Goal: Task Accomplishment & Management: Complete application form

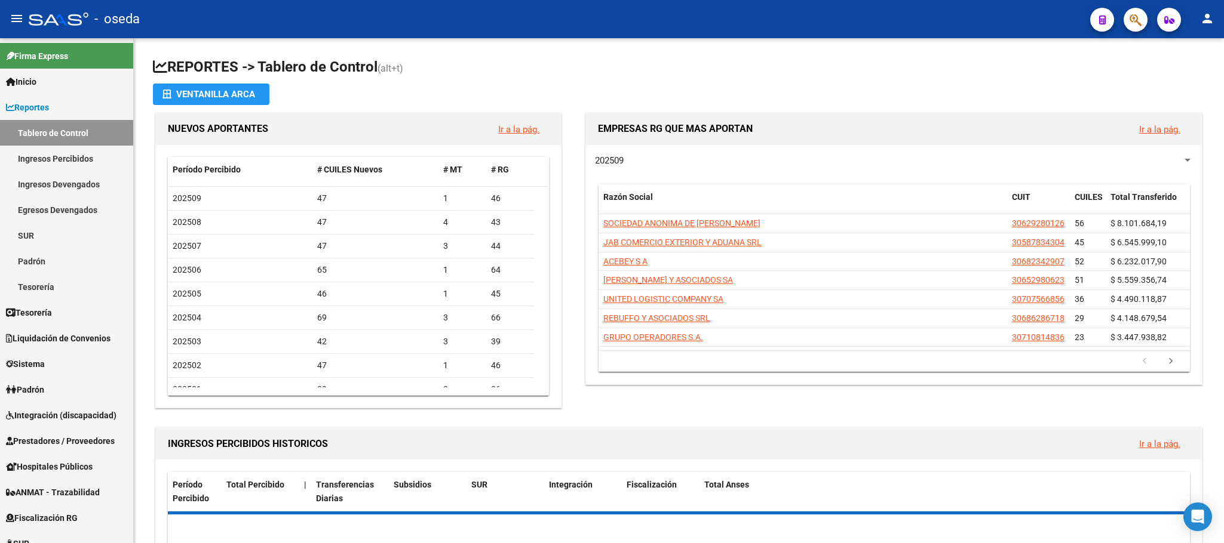
click at [1145, 8] on div at bounding box center [1130, 19] width 33 height 24
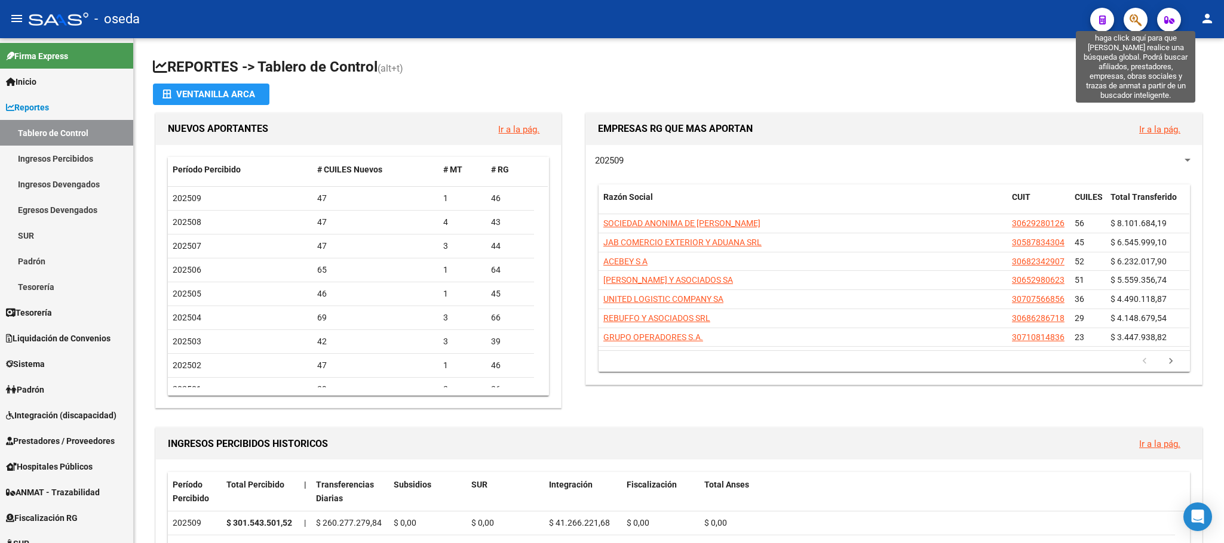
click at [1136, 16] on icon "button" at bounding box center [1135, 20] width 12 height 14
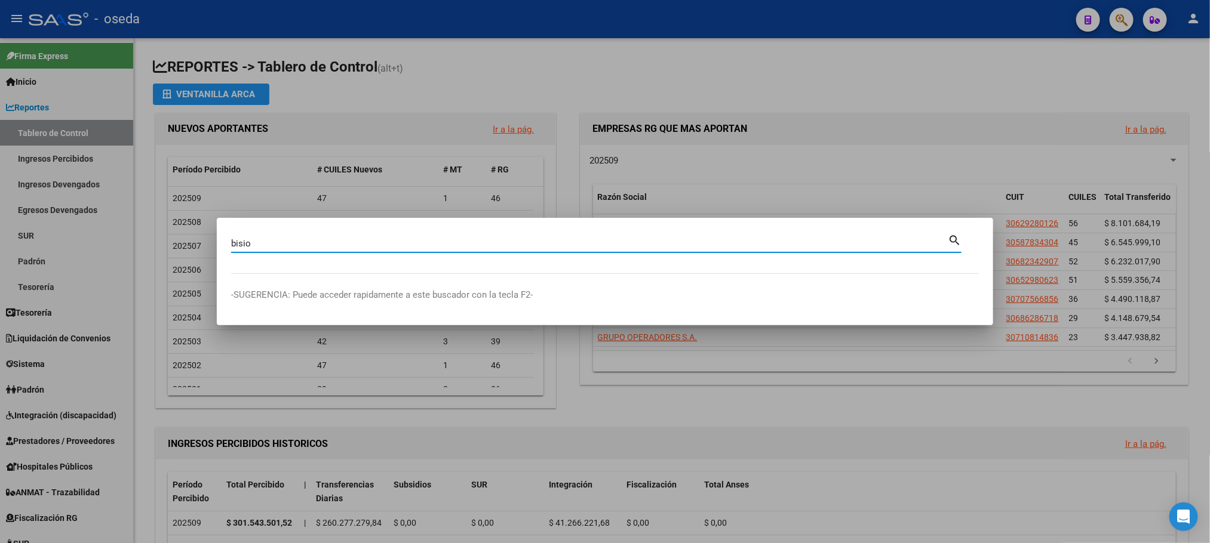
type input "bisio"
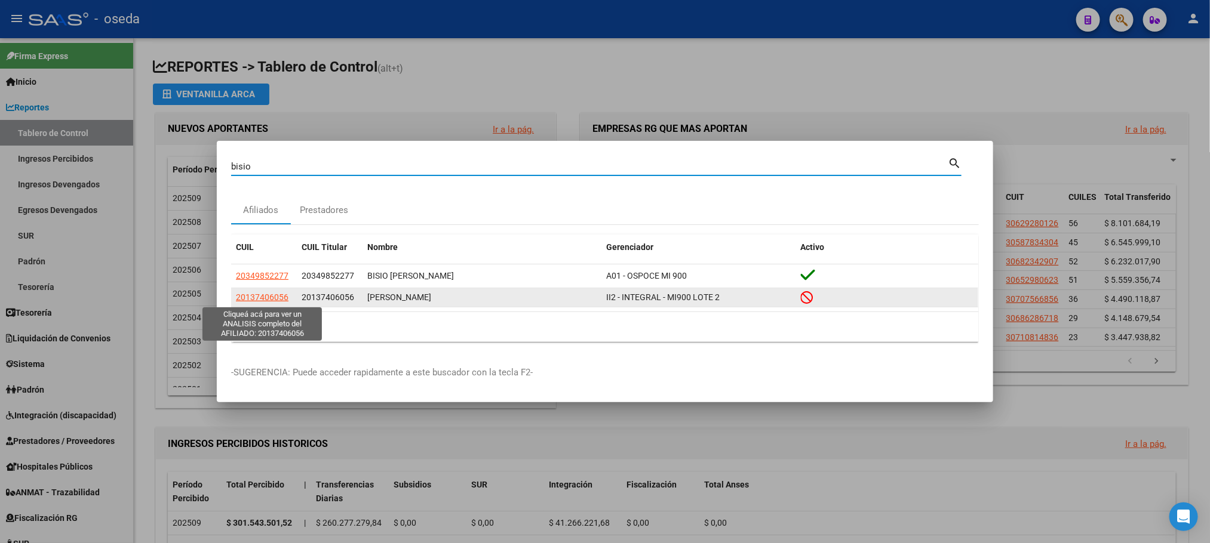
click at [246, 299] on span "20137406056" at bounding box center [262, 298] width 53 height 10
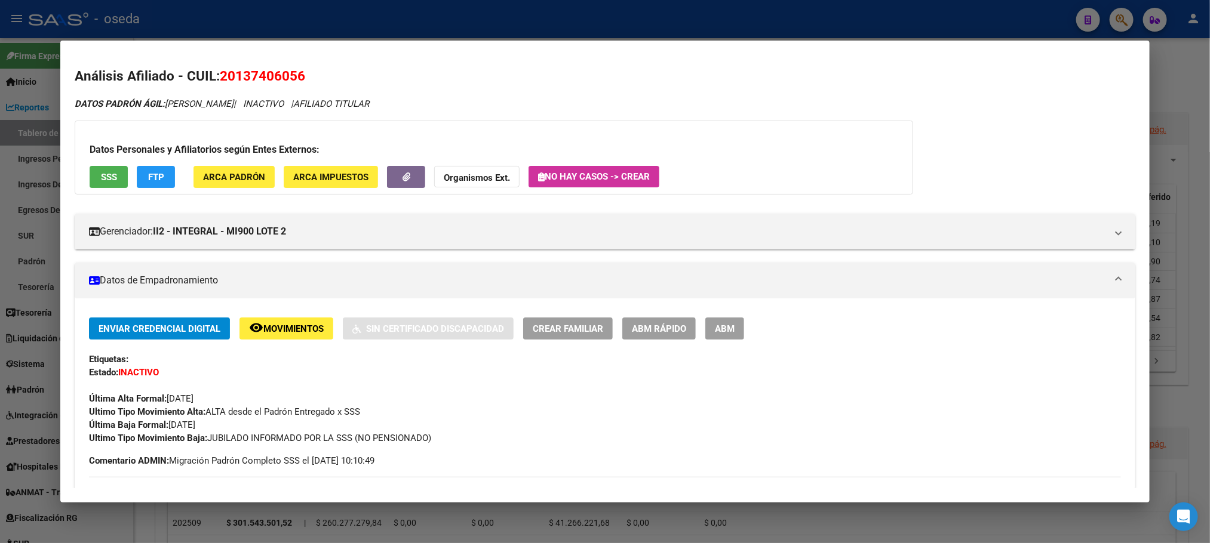
scroll to position [537, 0]
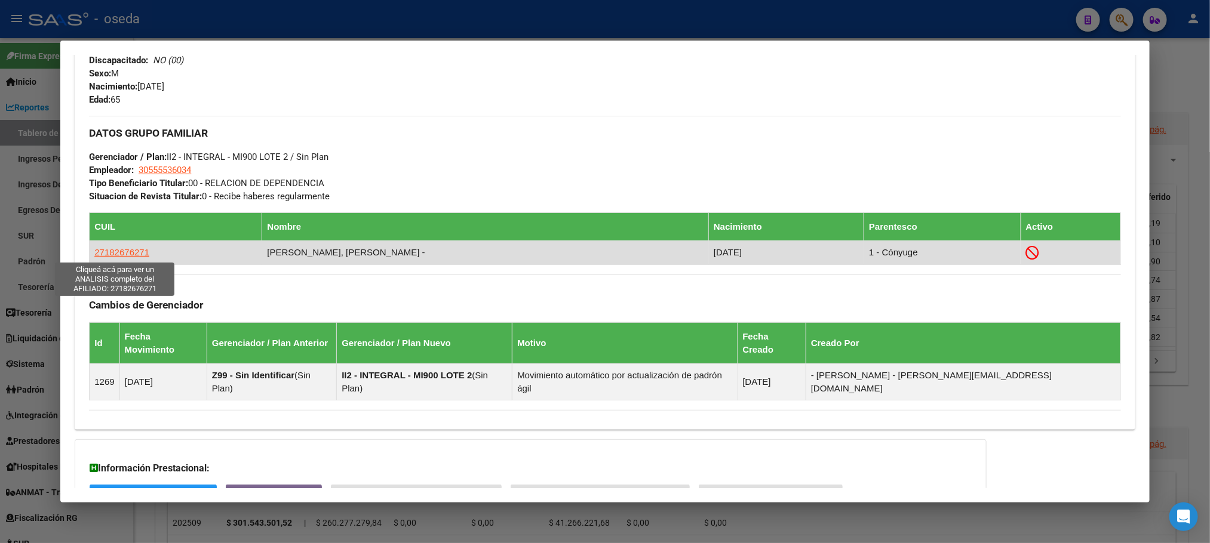
click at [113, 253] on span "27182676271" at bounding box center [121, 252] width 55 height 10
type textarea "27182676271"
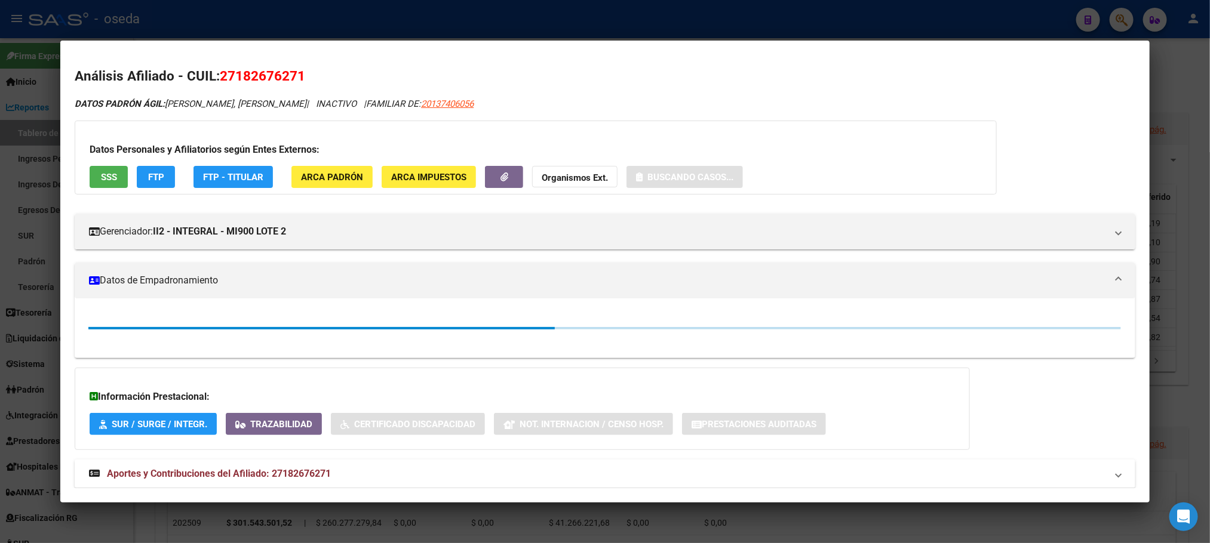
click at [113, 167] on button "SSS" at bounding box center [109, 177] width 38 height 22
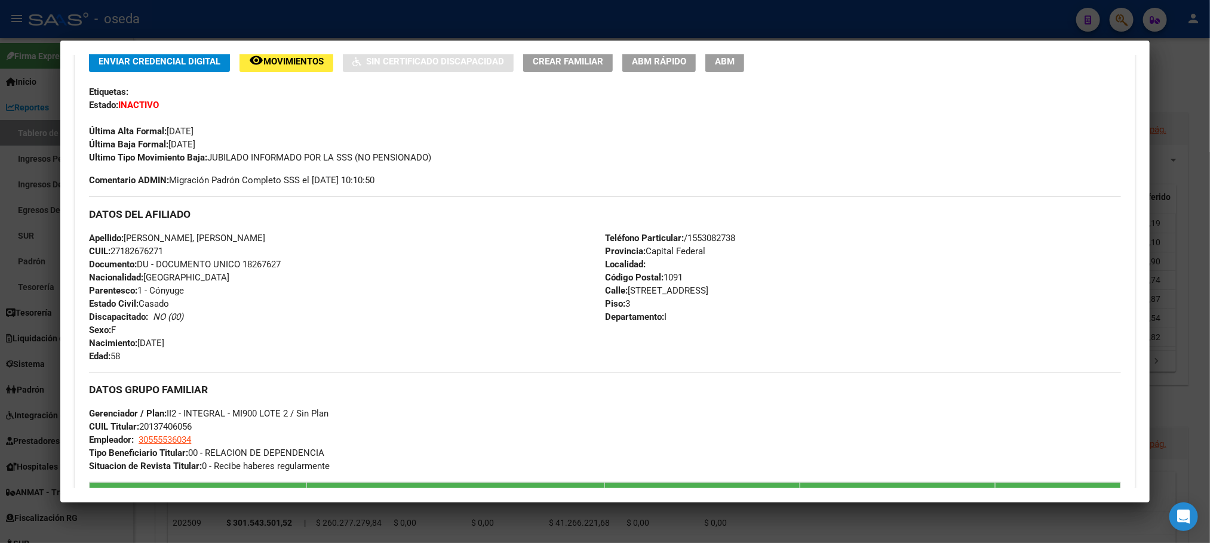
scroll to position [269, 0]
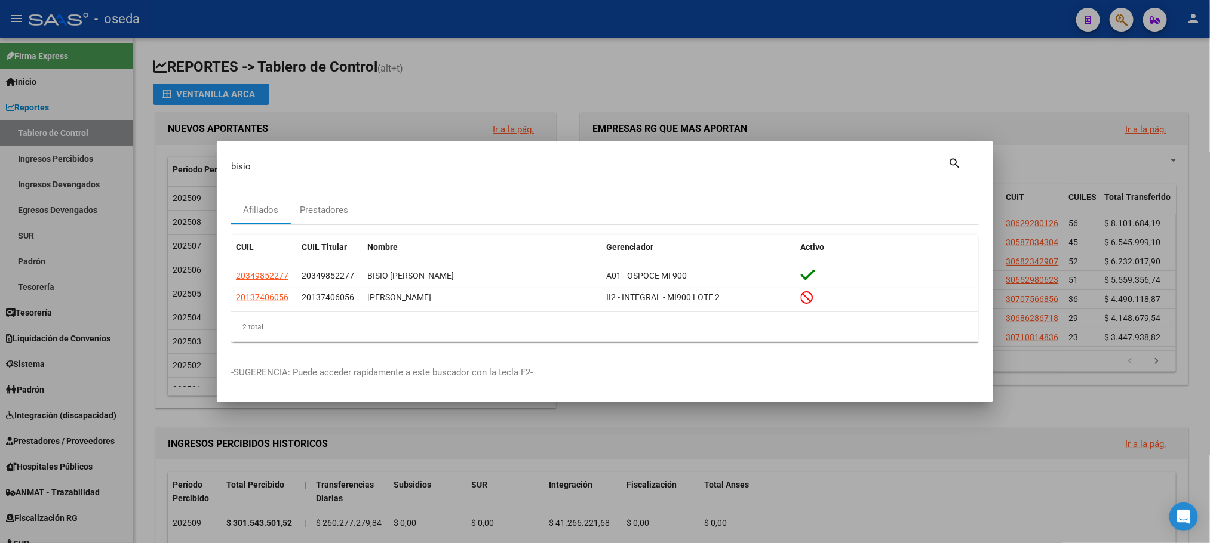
click at [399, 165] on input "bisio" at bounding box center [589, 166] width 717 height 11
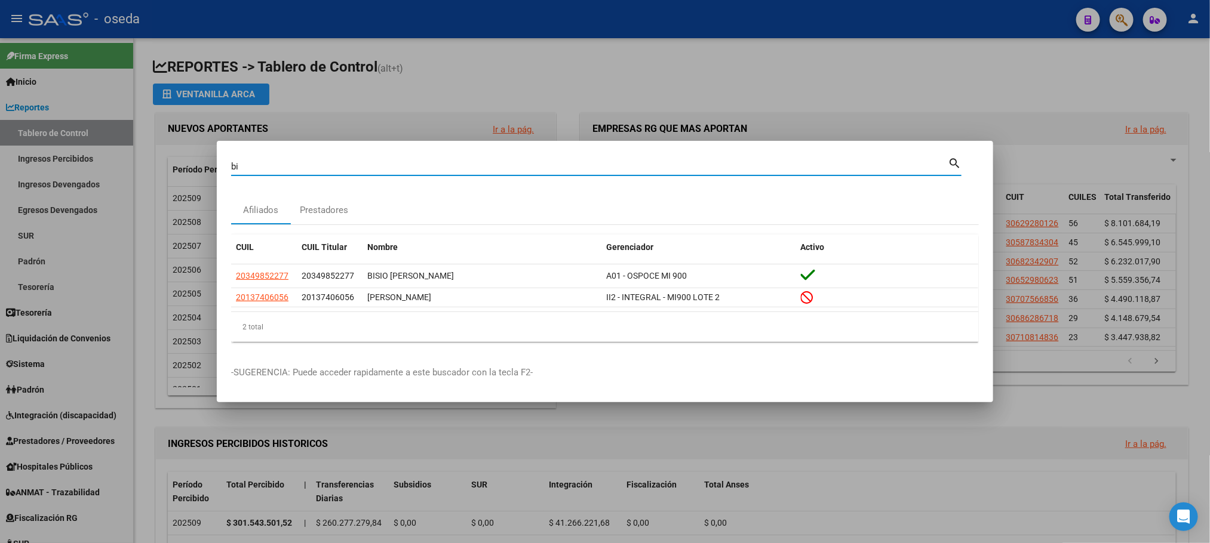
type input "b"
type input "[PERSON_NAME]"
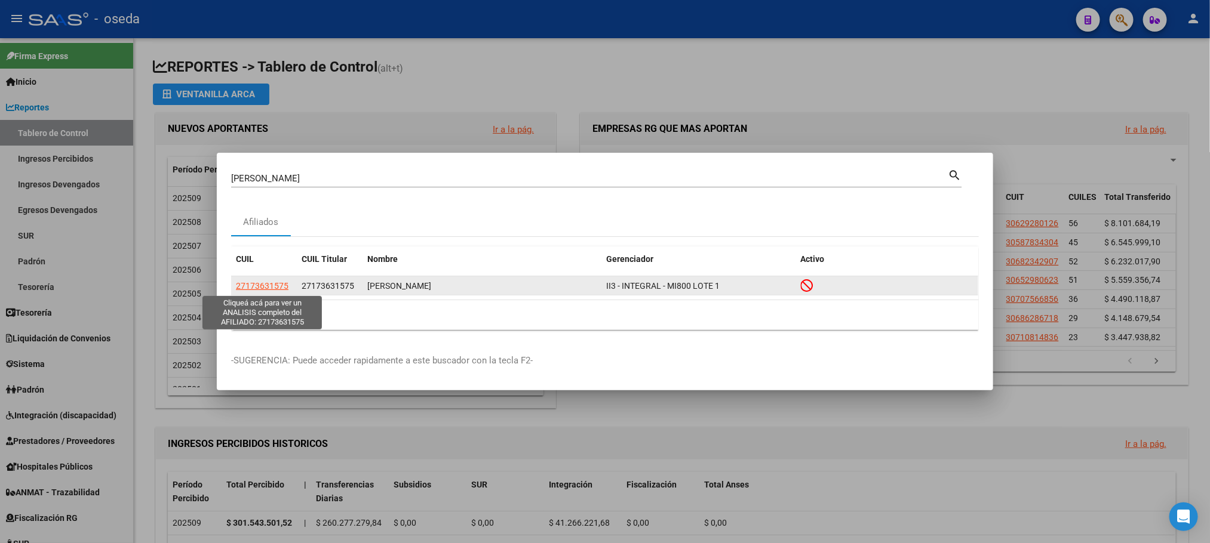
click at [262, 281] on span "27173631575" at bounding box center [262, 286] width 53 height 10
type textarea "27173631575"
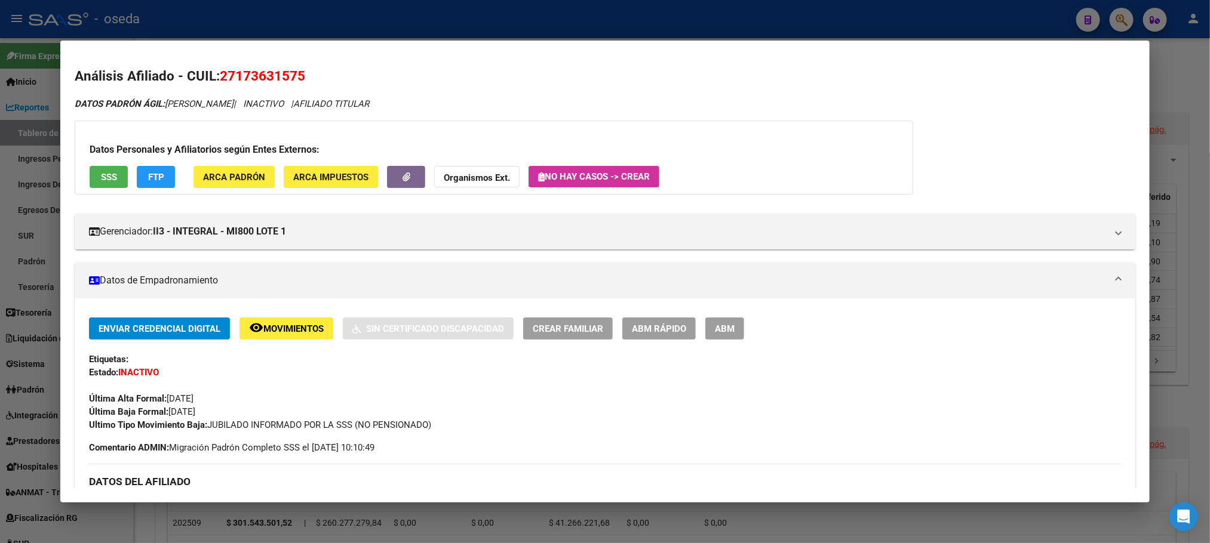
click at [663, 330] on span "ABM Rápido" at bounding box center [659, 329] width 54 height 11
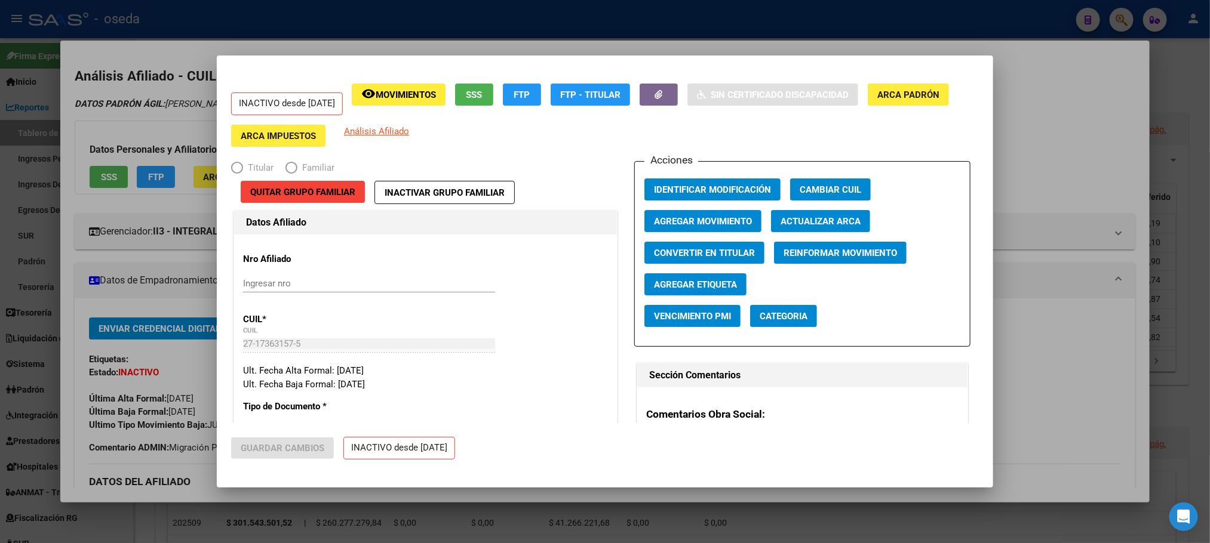
radio input "true"
type input "30-62940188-8"
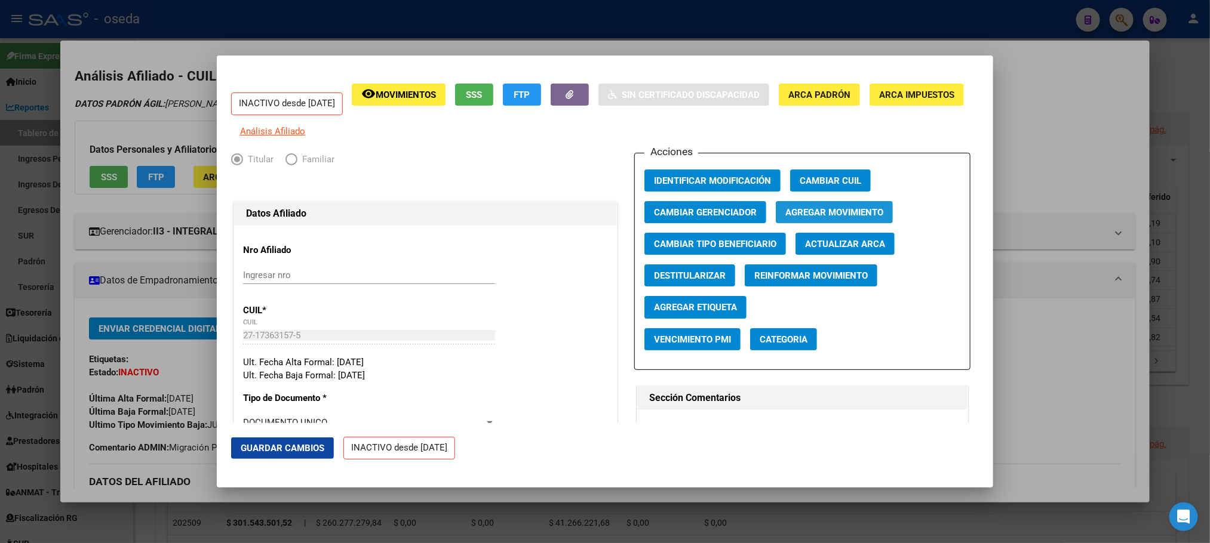
click at [795, 218] on span "Agregar Movimiento" at bounding box center [834, 212] width 98 height 11
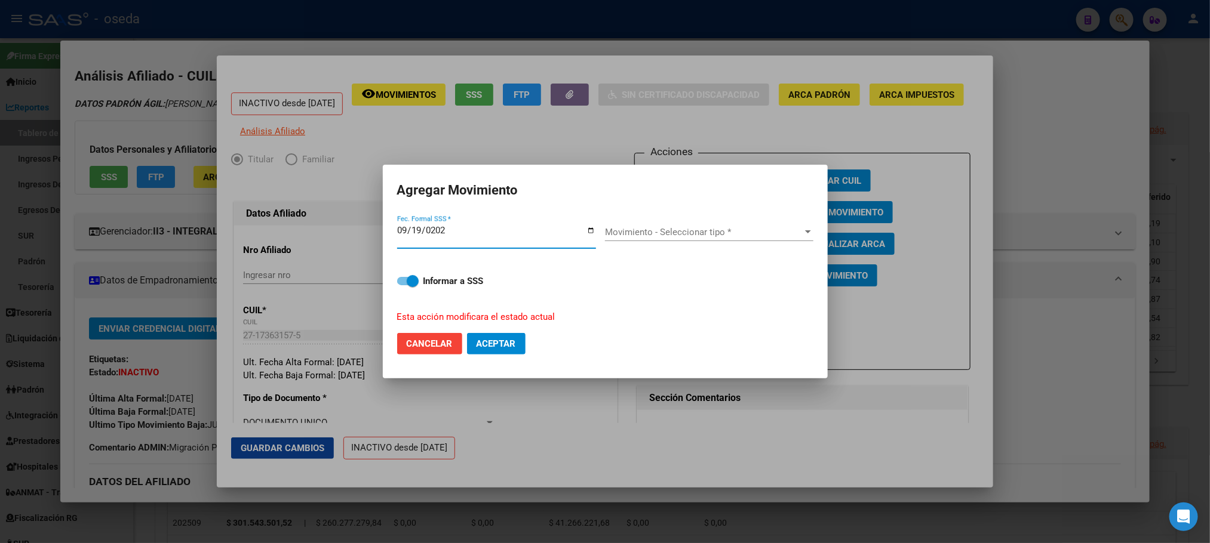
type input "[DATE]"
click at [410, 279] on span at bounding box center [413, 281] width 12 height 12
click at [403, 285] on input "Informar a SSS" at bounding box center [402, 285] width 1 height 1
checkbox input "false"
click at [674, 224] on div "Movimiento - Seleccionar tipo * Movimiento - Seleccionar tipo *" at bounding box center [709, 232] width 208 height 18
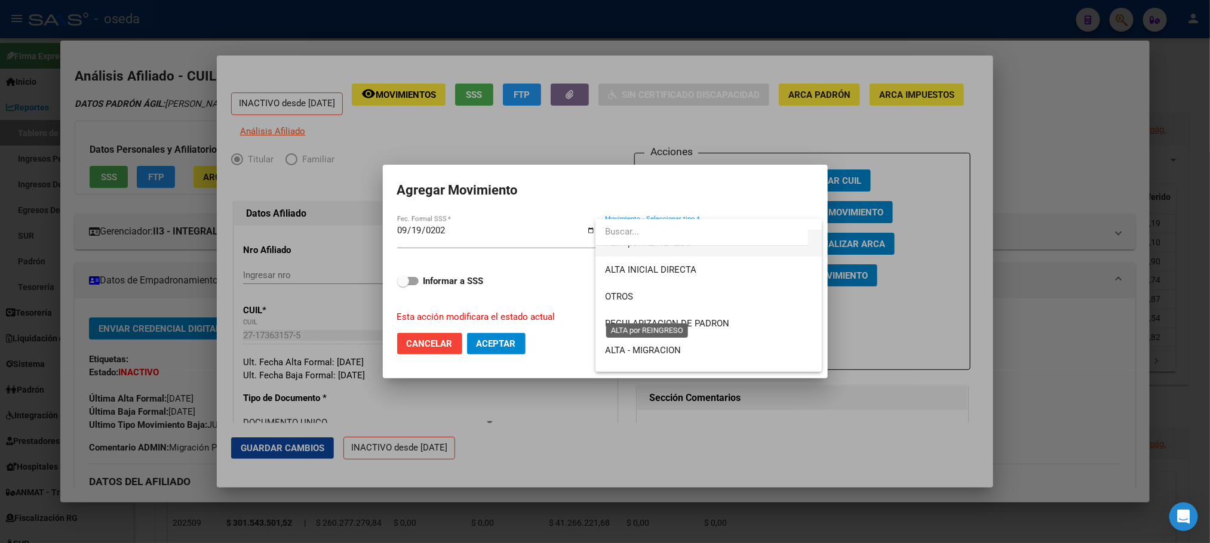
scroll to position [90, 0]
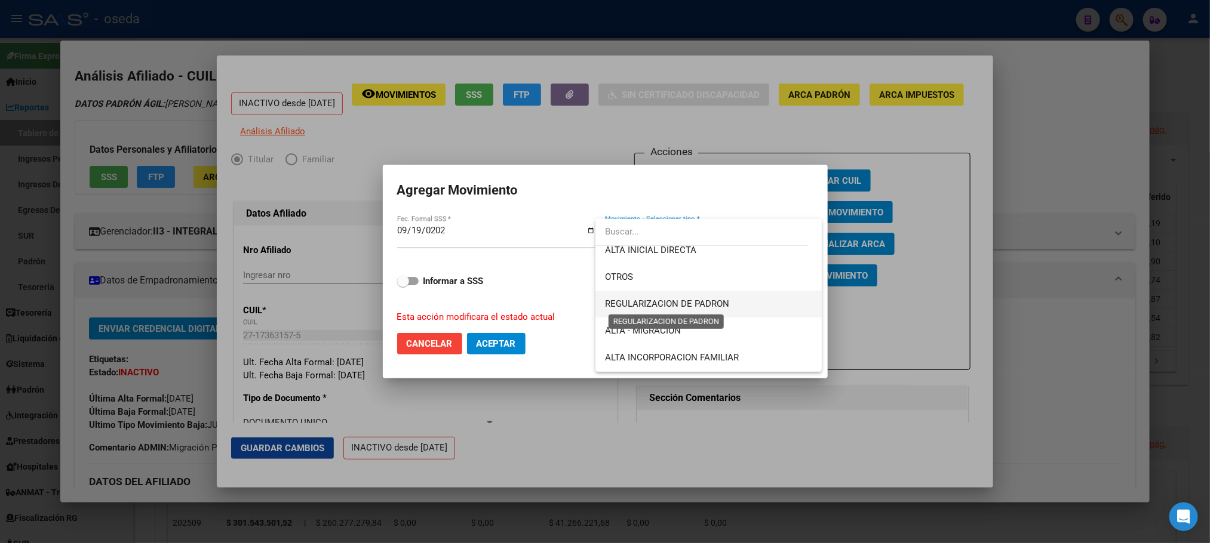
click at [681, 305] on span "REGULARIZACION DE PADRON" at bounding box center [667, 304] width 124 height 11
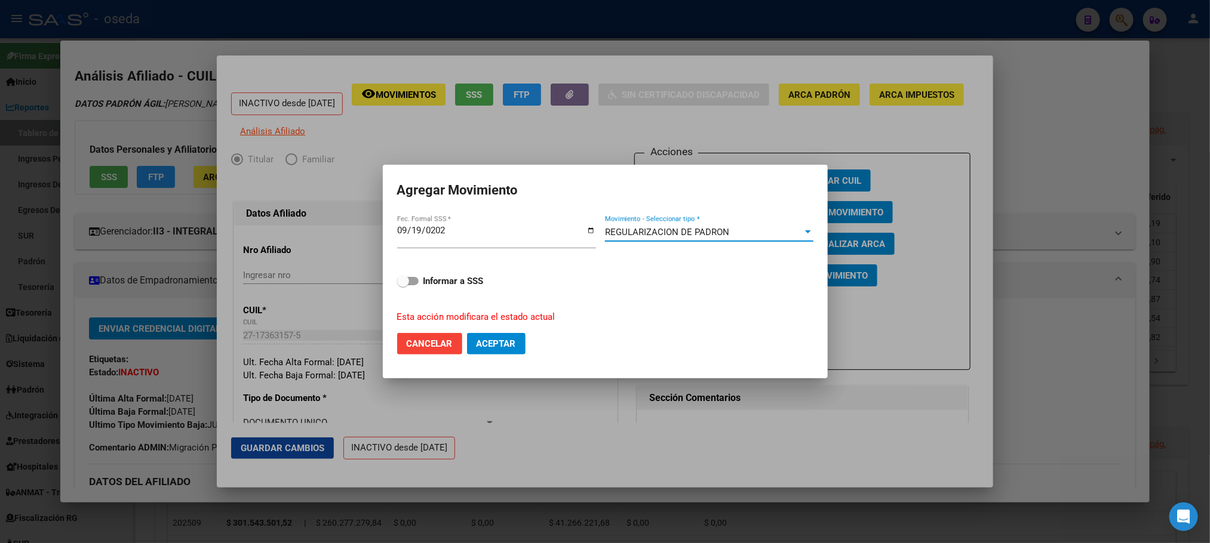
click at [496, 346] on span "Aceptar" at bounding box center [496, 344] width 39 height 11
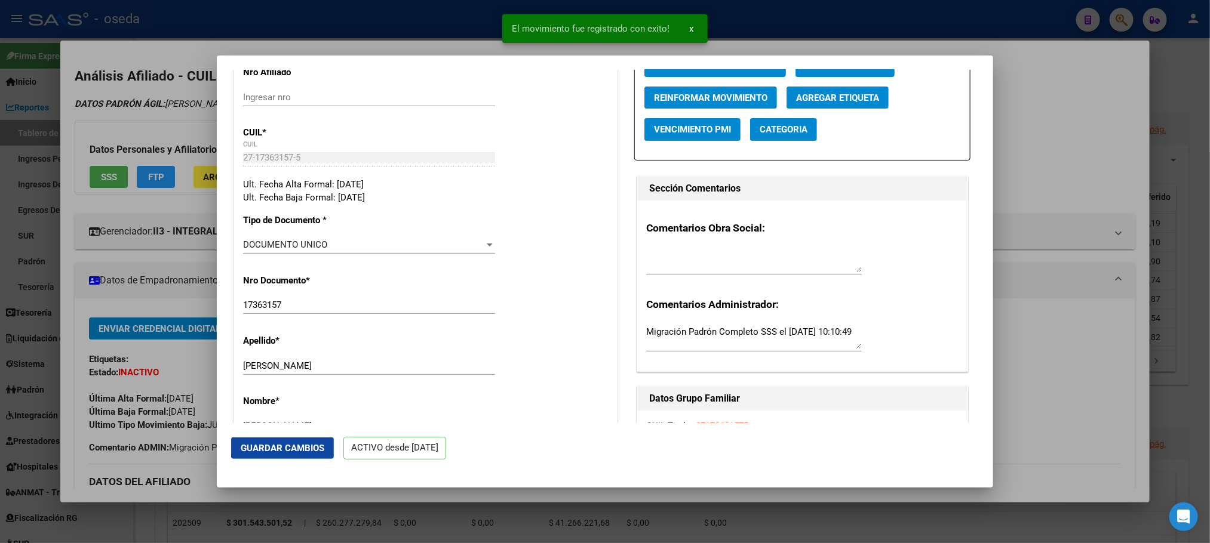
scroll to position [179, 0]
click at [815, 97] on span "Agregar Etiqueta" at bounding box center [837, 96] width 83 height 11
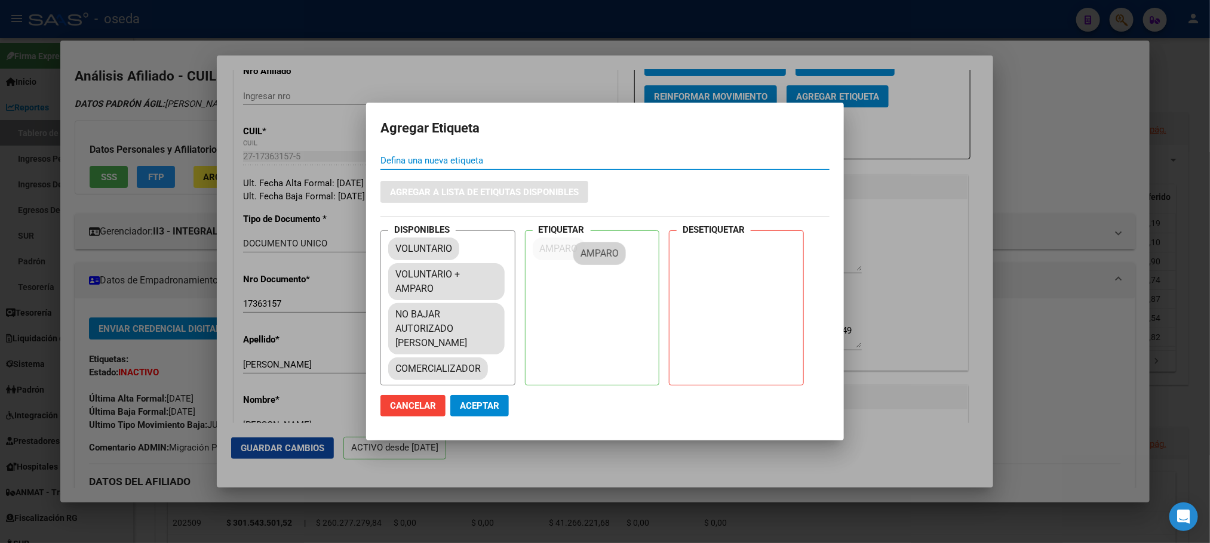
drag, startPoint x: 408, startPoint y: 310, endPoint x: 597, endPoint y: 254, distance: 196.1
click at [469, 403] on span "Aceptar" at bounding box center [479, 406] width 39 height 11
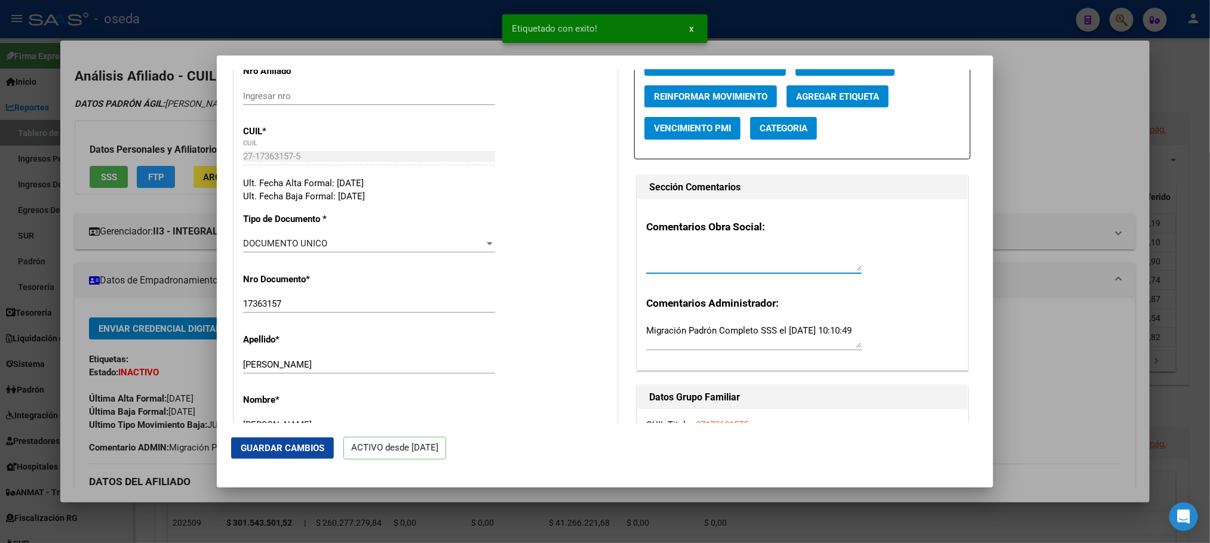
click at [760, 265] on textarea at bounding box center [754, 259] width 216 height 24
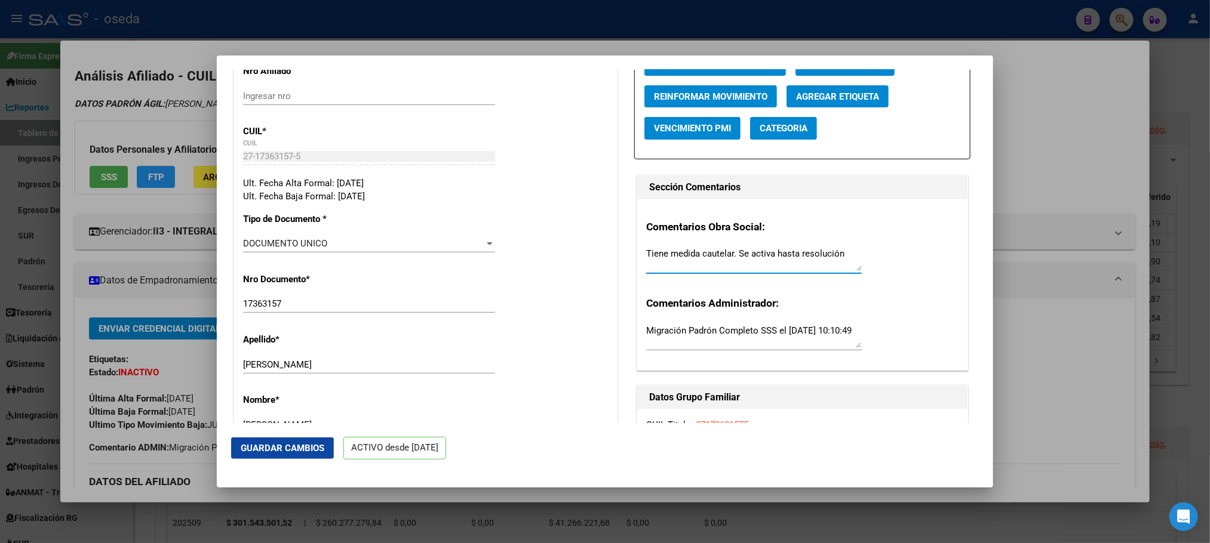
type textarea "Tiene medida cautelar. Se activa hasta resolución"
click at [283, 443] on span "Guardar Cambios" at bounding box center [283, 448] width 84 height 11
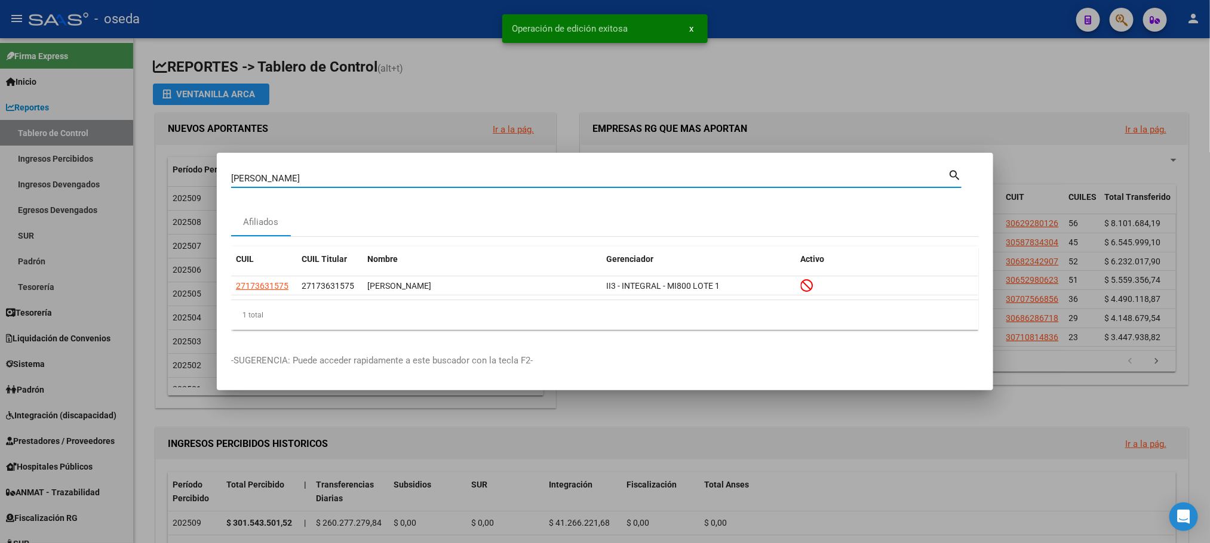
drag, startPoint x: 313, startPoint y: 183, endPoint x: 0, endPoint y: 201, distance: 314.0
click at [0, 201] on div "[PERSON_NAME] rus Buscar (apellido, dni, cuil, nro traspaso, cuit, obra social)…" at bounding box center [605, 271] width 1210 height 543
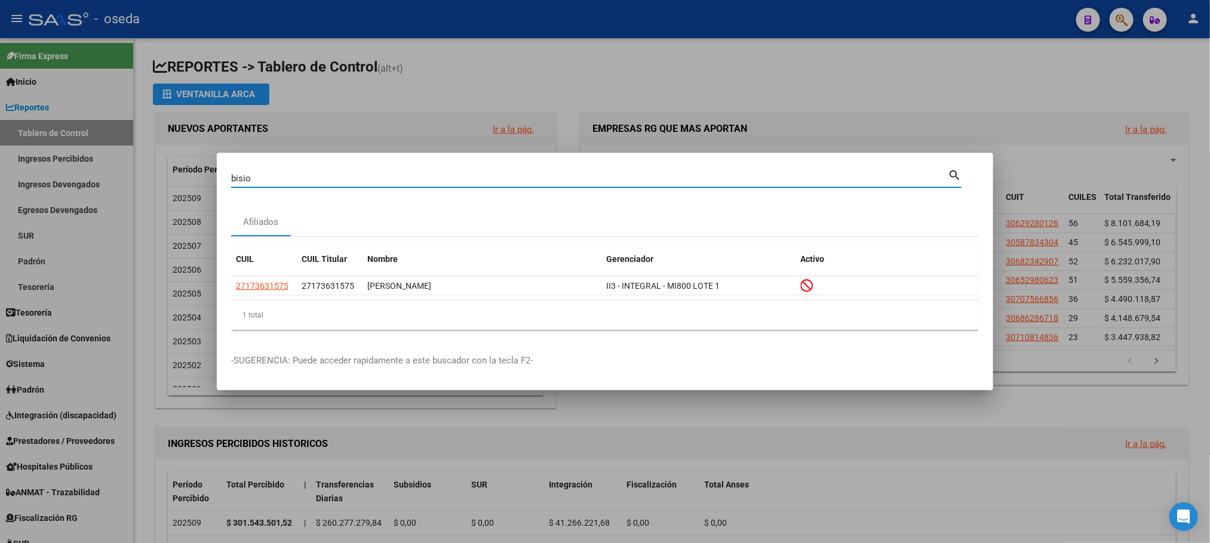
type input "bisio"
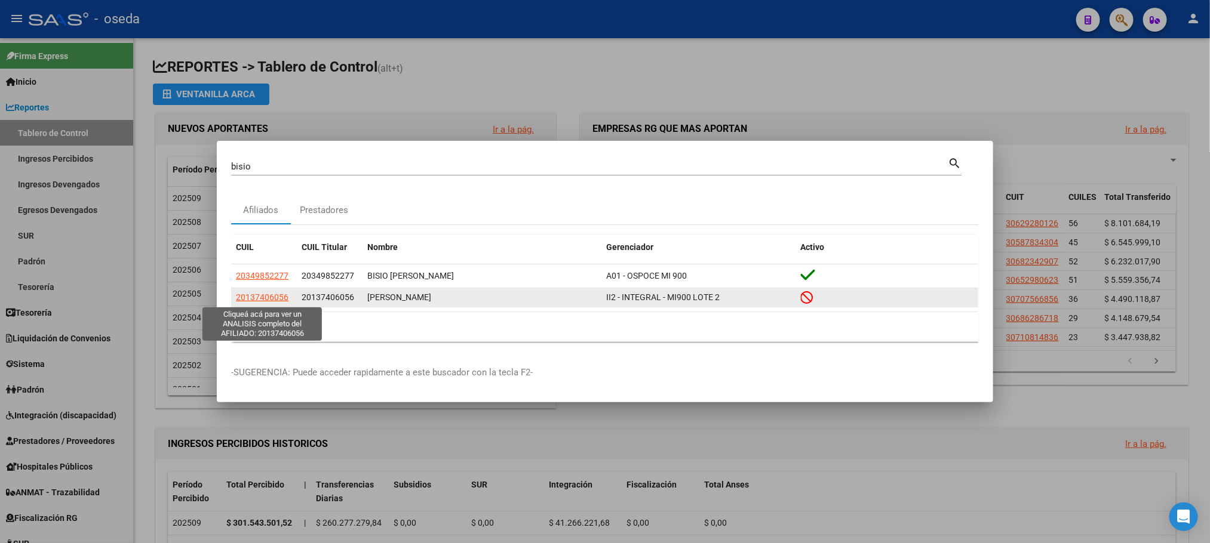
click at [271, 301] on span "20137406056" at bounding box center [262, 298] width 53 height 10
type textarea "20137406056"
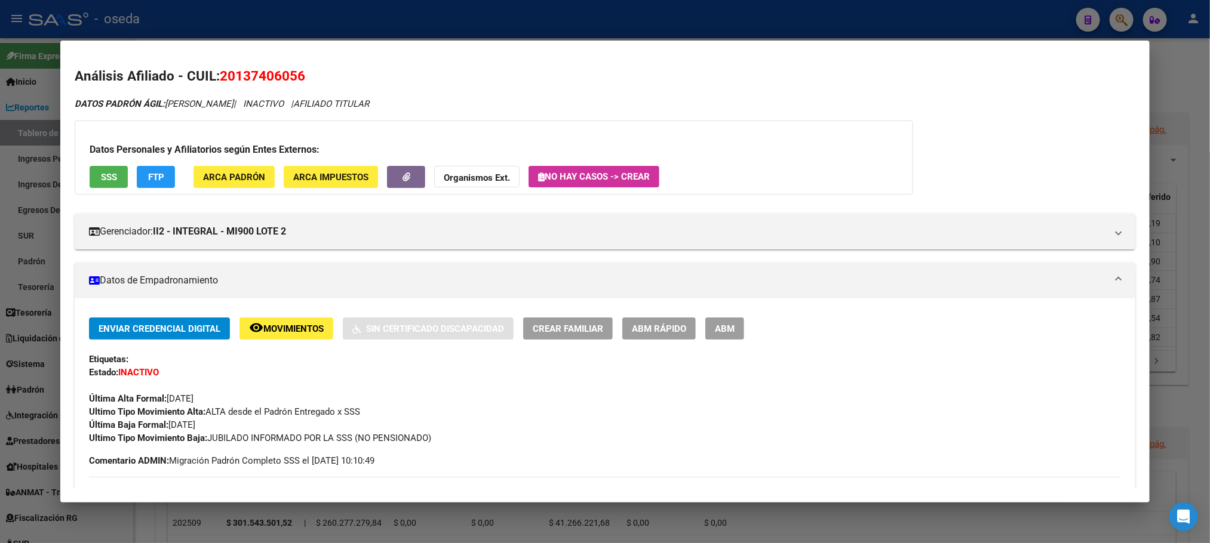
click at [651, 330] on span "ABM Rápido" at bounding box center [659, 329] width 54 height 11
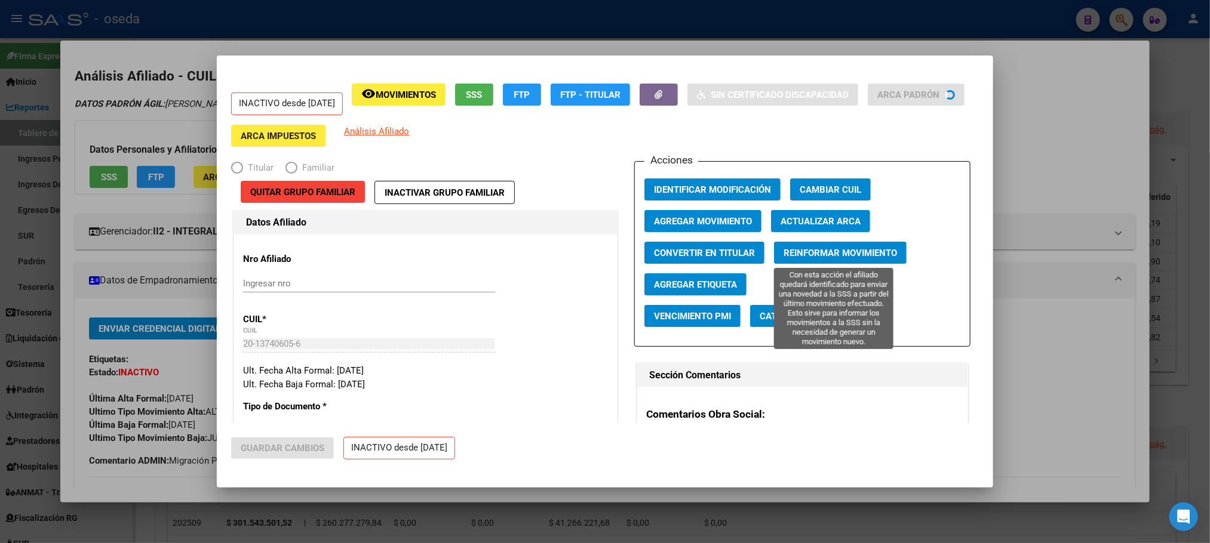
radio input "true"
type input "30-55553603-4"
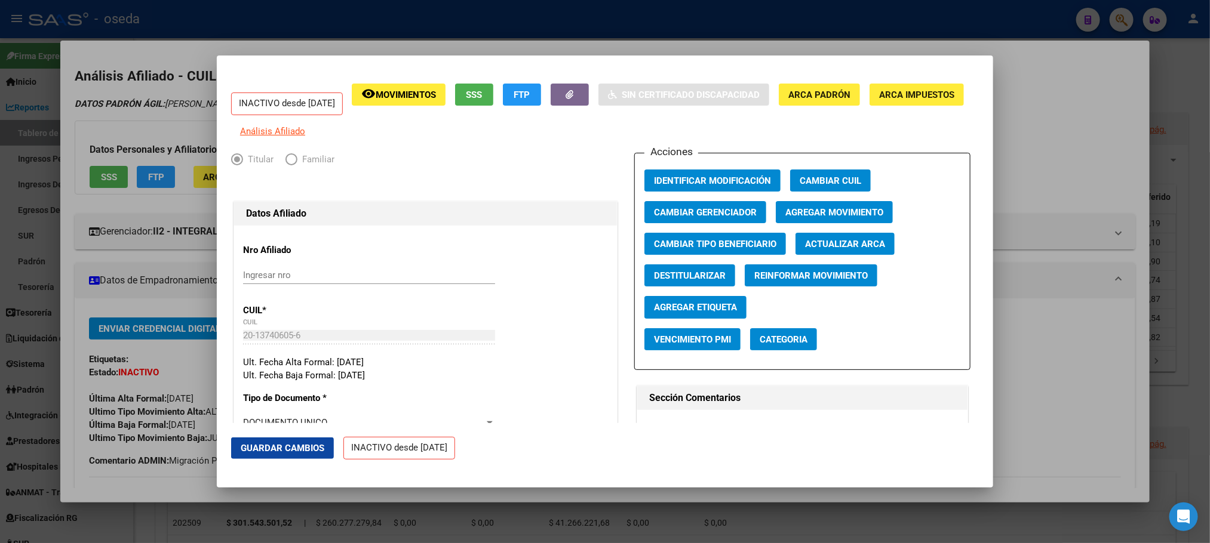
click at [853, 218] on span "Agregar Movimiento" at bounding box center [834, 212] width 98 height 11
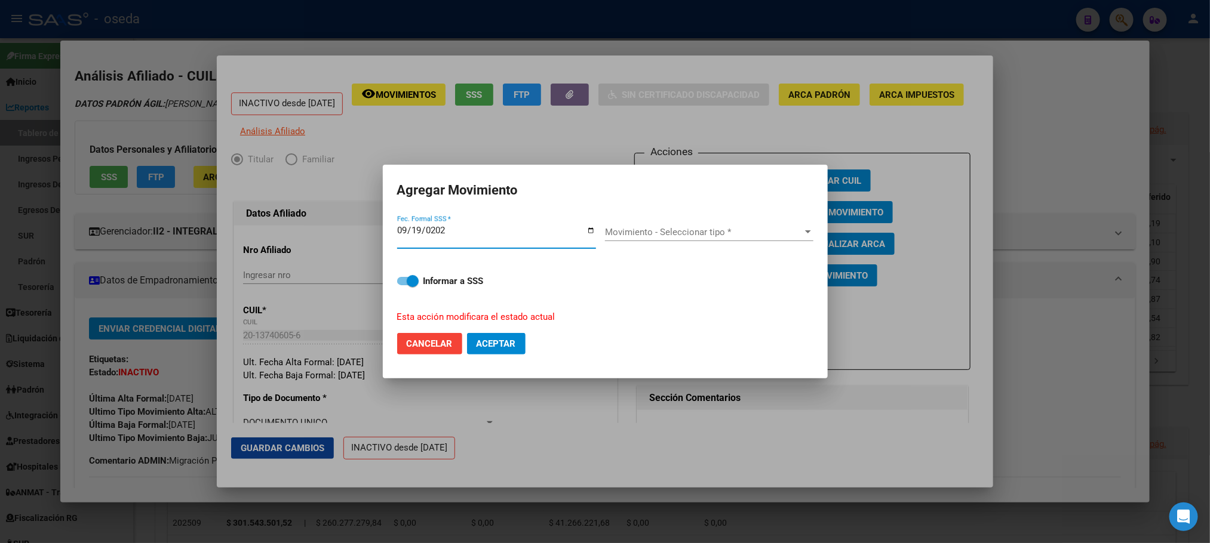
type input "[DATE]"
click at [748, 231] on span "Movimiento - Seleccionar tipo *" at bounding box center [704, 232] width 198 height 11
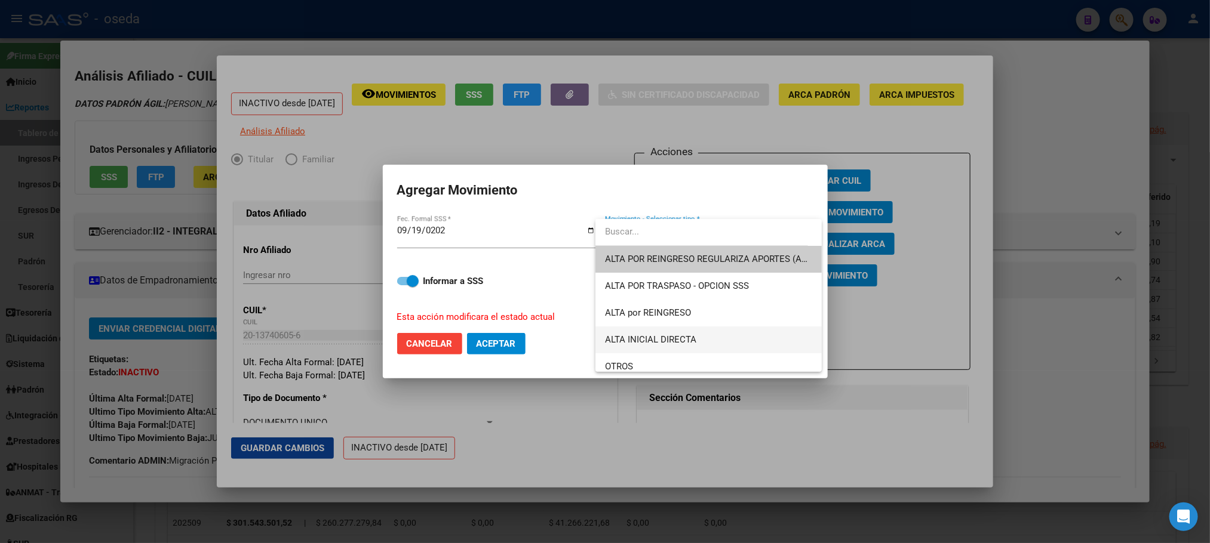
scroll to position [90, 0]
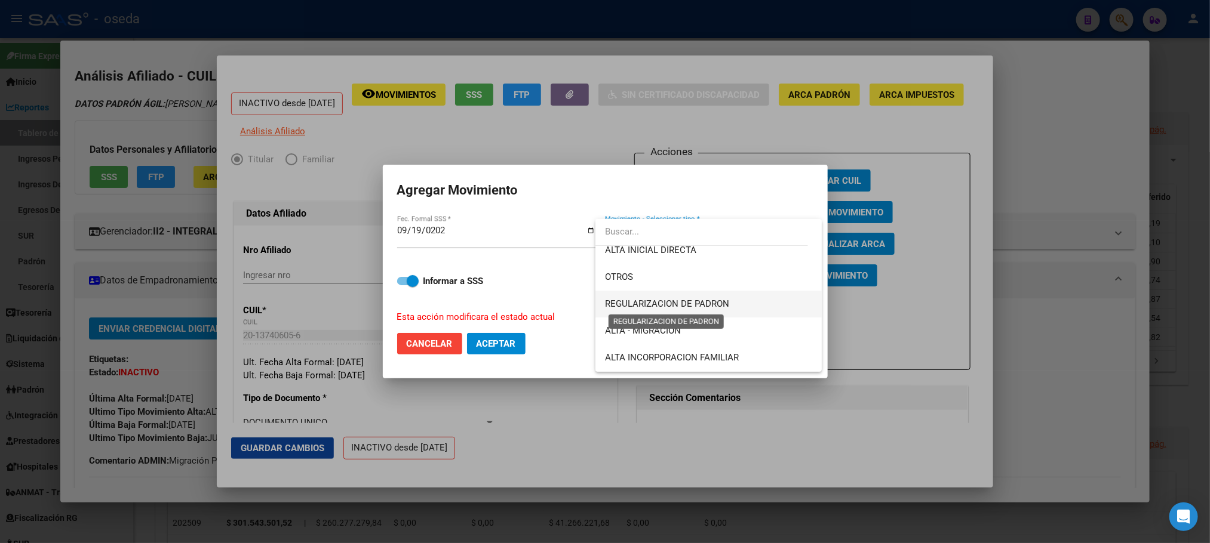
click at [724, 309] on span "REGULARIZACION DE PADRON" at bounding box center [667, 304] width 124 height 11
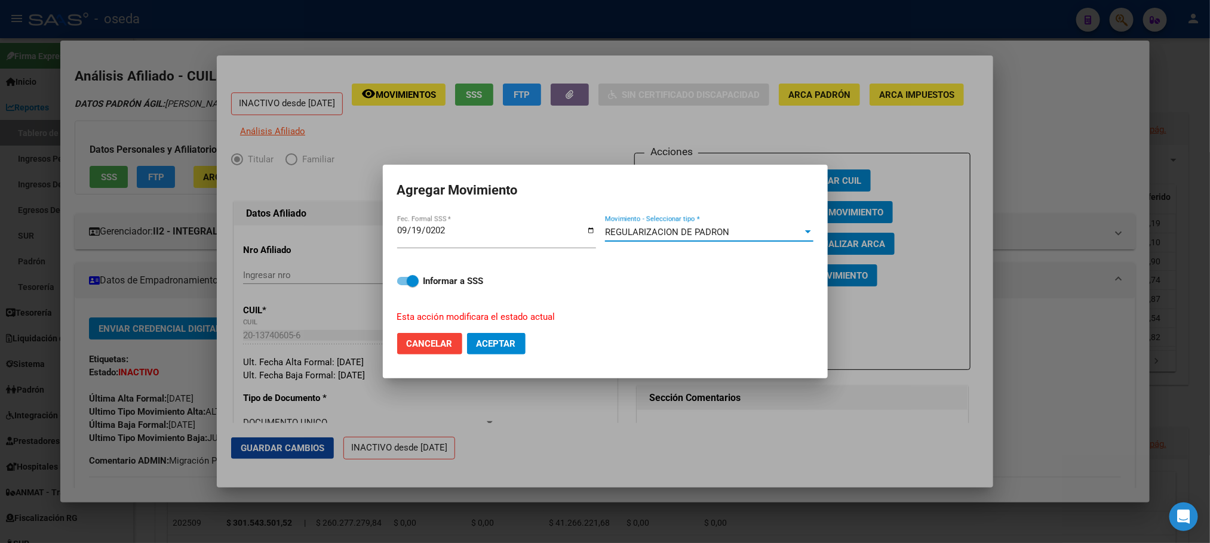
click at [413, 285] on span at bounding box center [413, 281] width 12 height 12
click at [403, 285] on input "Informar a SSS" at bounding box center [402, 285] width 1 height 1
checkbox input "false"
click at [509, 346] on span "Aceptar" at bounding box center [496, 344] width 39 height 11
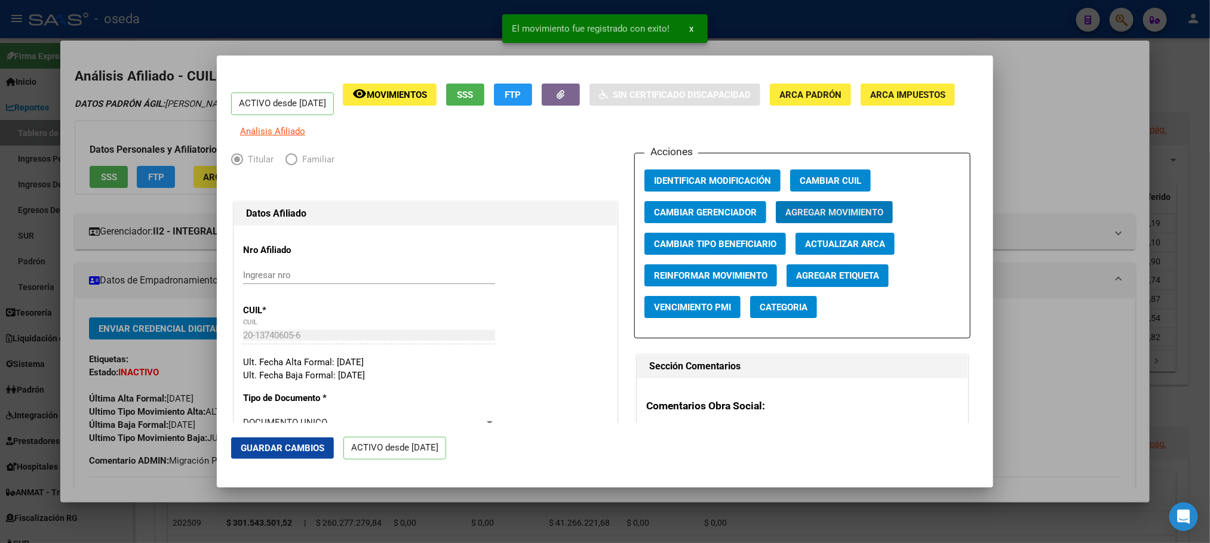
scroll to position [179, 0]
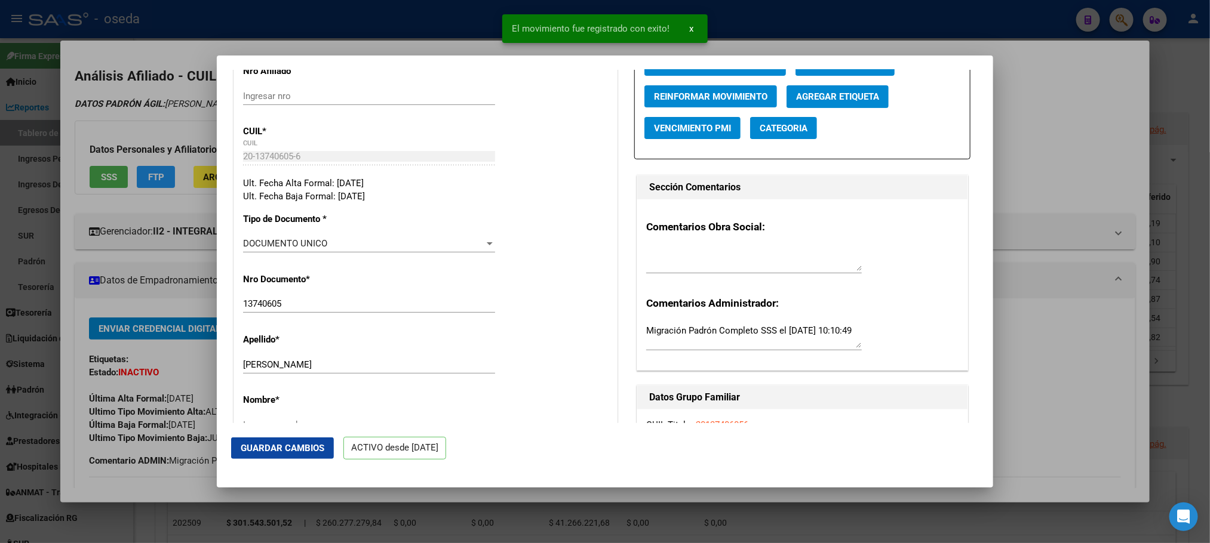
click at [678, 266] on textarea at bounding box center [754, 259] width 216 height 24
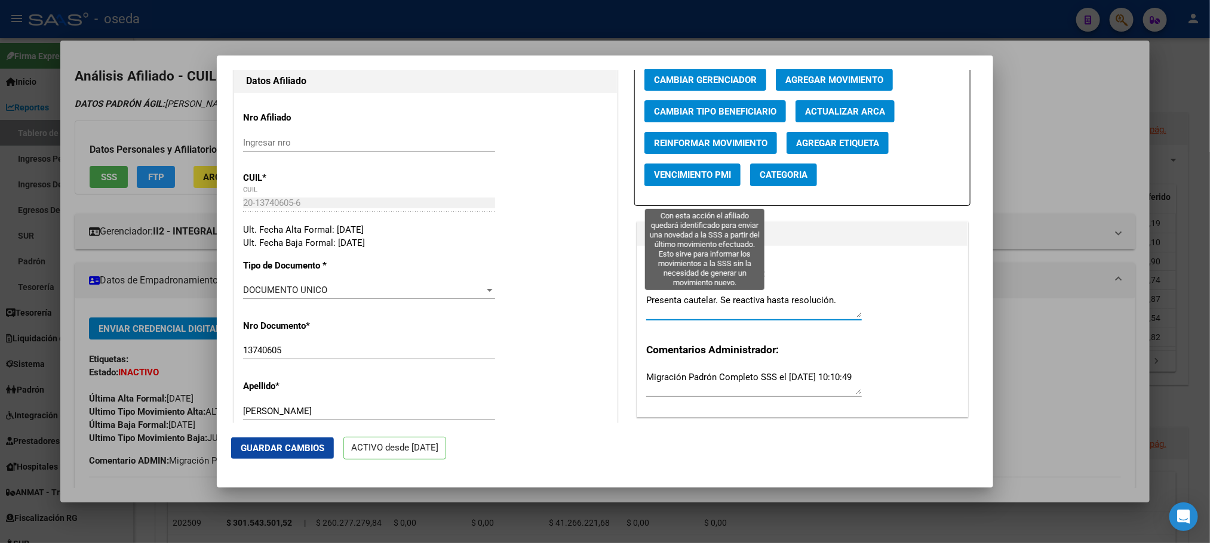
scroll to position [90, 0]
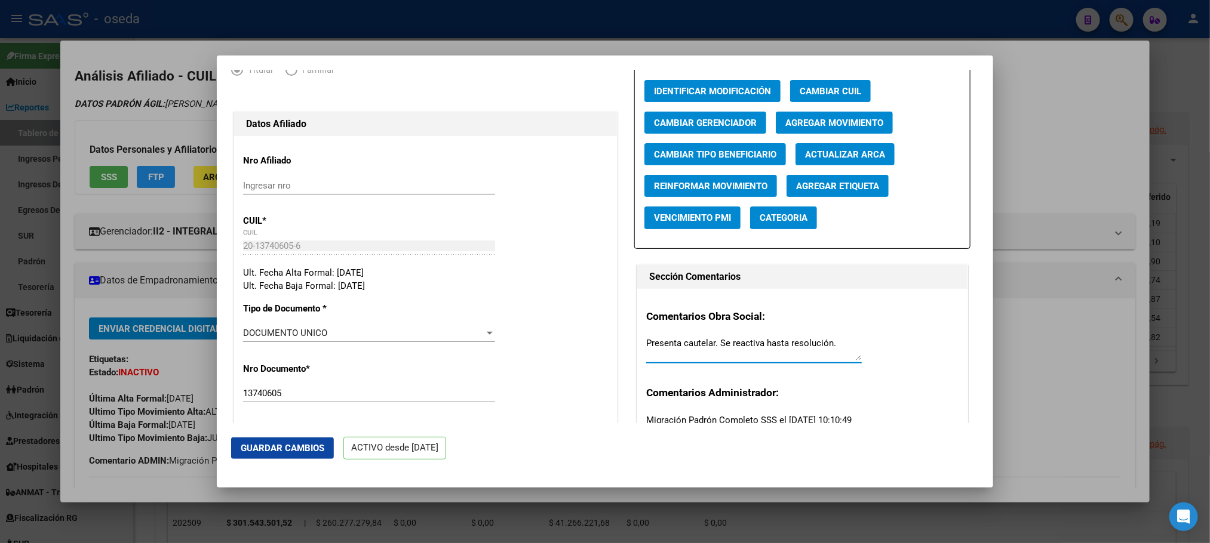
type textarea "Presenta cautelar. Se reactiva hasta resolución."
click at [820, 190] on span "Agregar Etiqueta" at bounding box center [837, 186] width 83 height 11
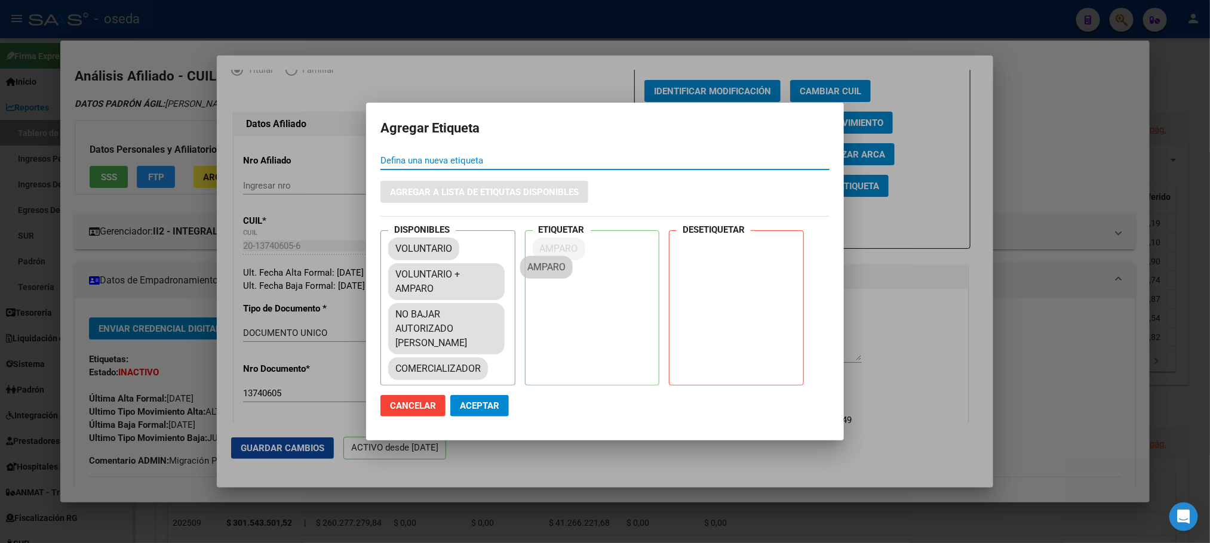
drag, startPoint x: 418, startPoint y: 311, endPoint x: 564, endPoint y: 258, distance: 155.4
click at [479, 401] on span "Aceptar" at bounding box center [479, 406] width 39 height 11
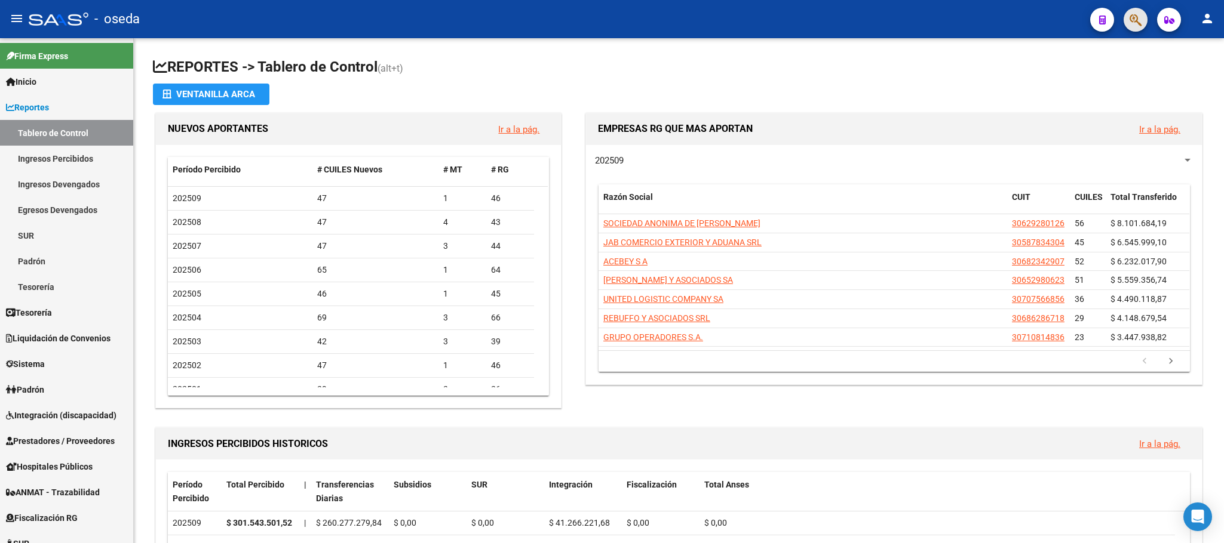
click at [1125, 25] on button "button" at bounding box center [1135, 20] width 24 height 24
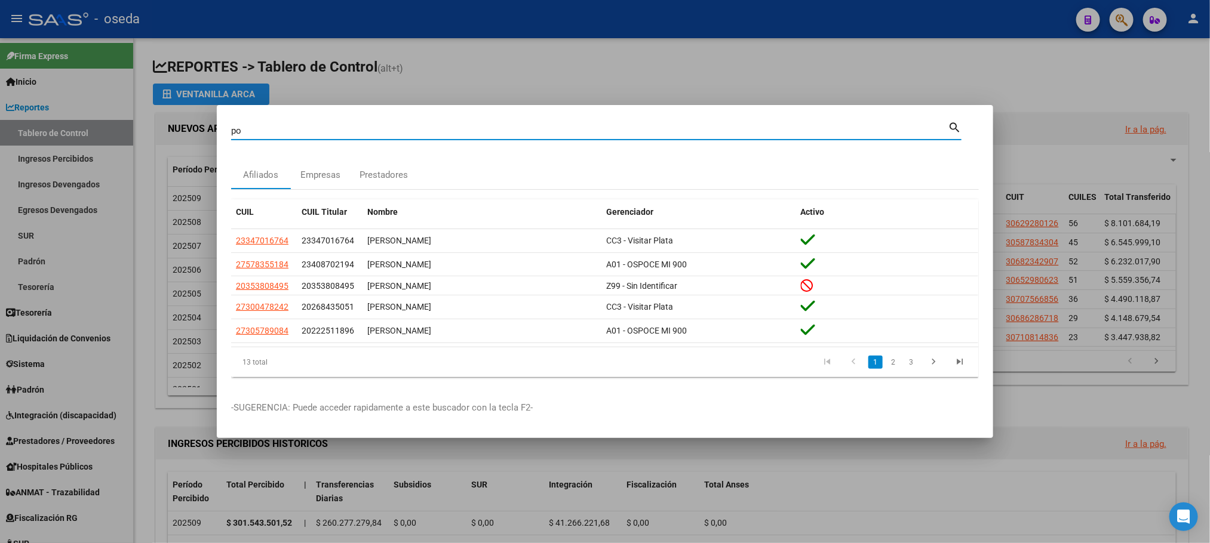
type input "p"
type input "29578244"
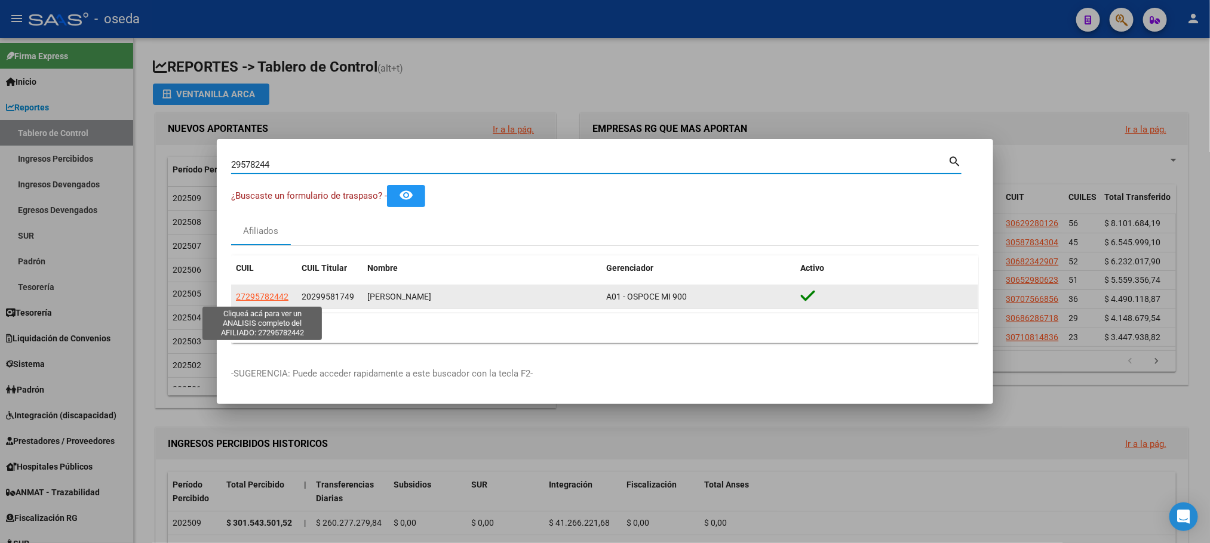
click at [255, 299] on span "27295782442" at bounding box center [262, 297] width 53 height 10
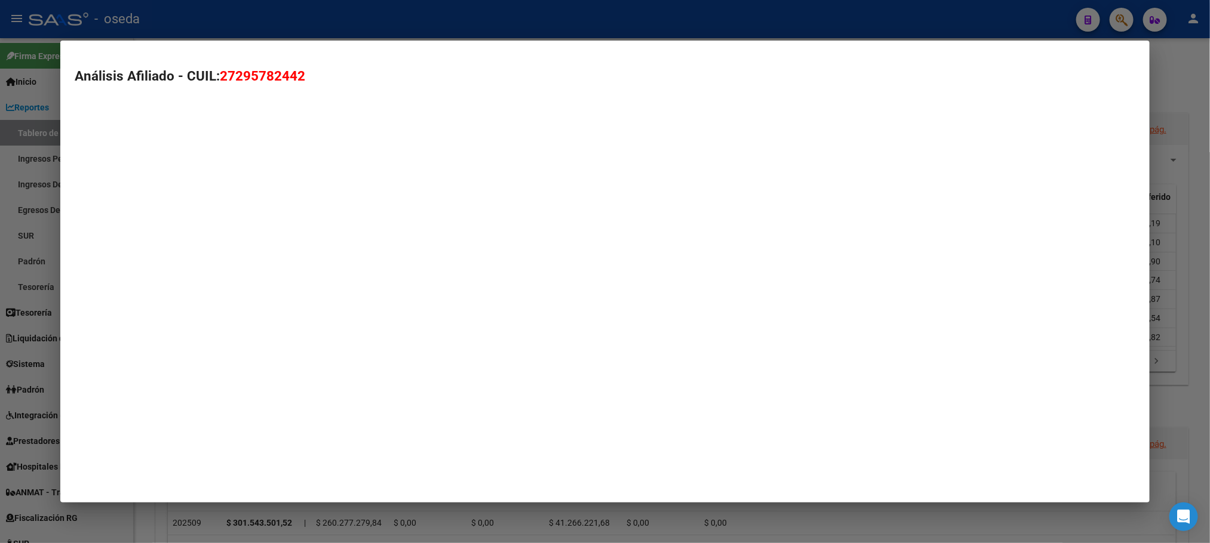
type textarea "27295782442"
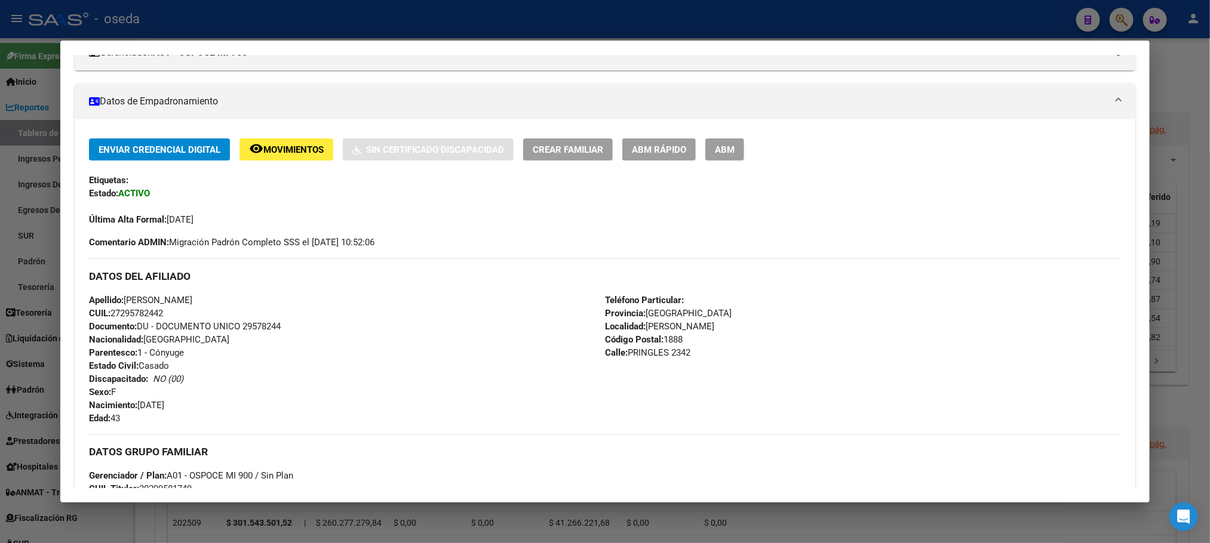
scroll to position [0, 0]
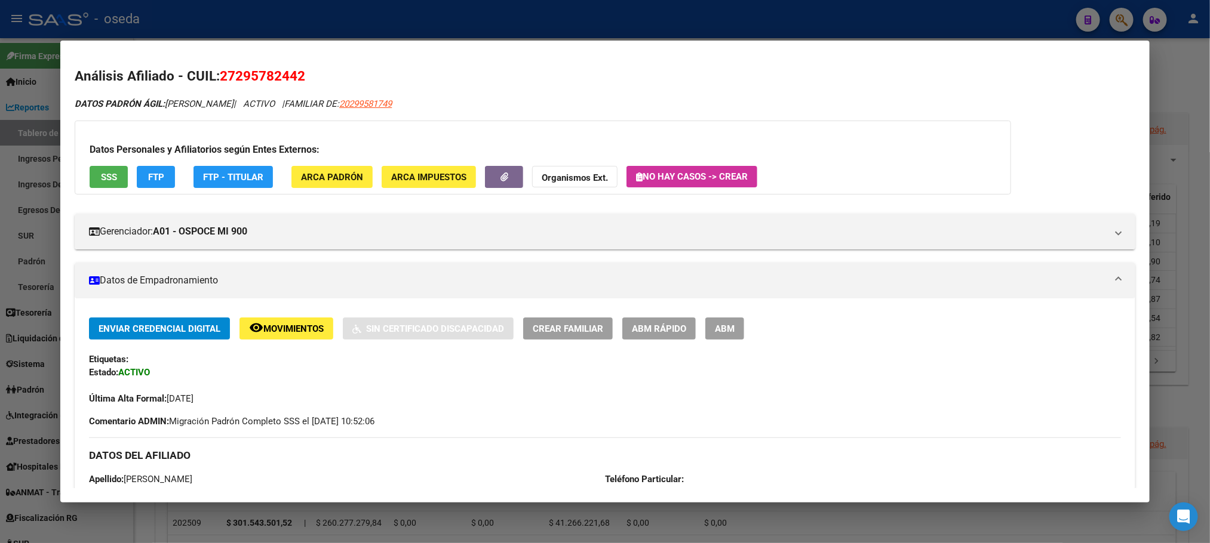
click at [113, 170] on button "SSS" at bounding box center [109, 177] width 38 height 22
click at [666, 321] on button "ABM Rápido" at bounding box center [658, 329] width 73 height 22
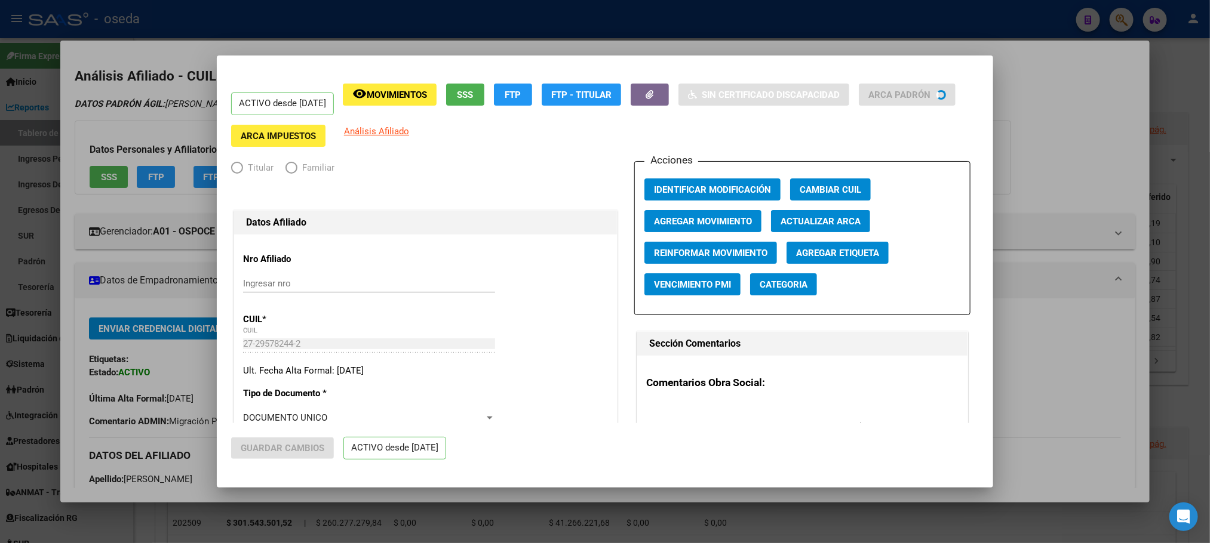
radio input "true"
type input "30-60502283-5"
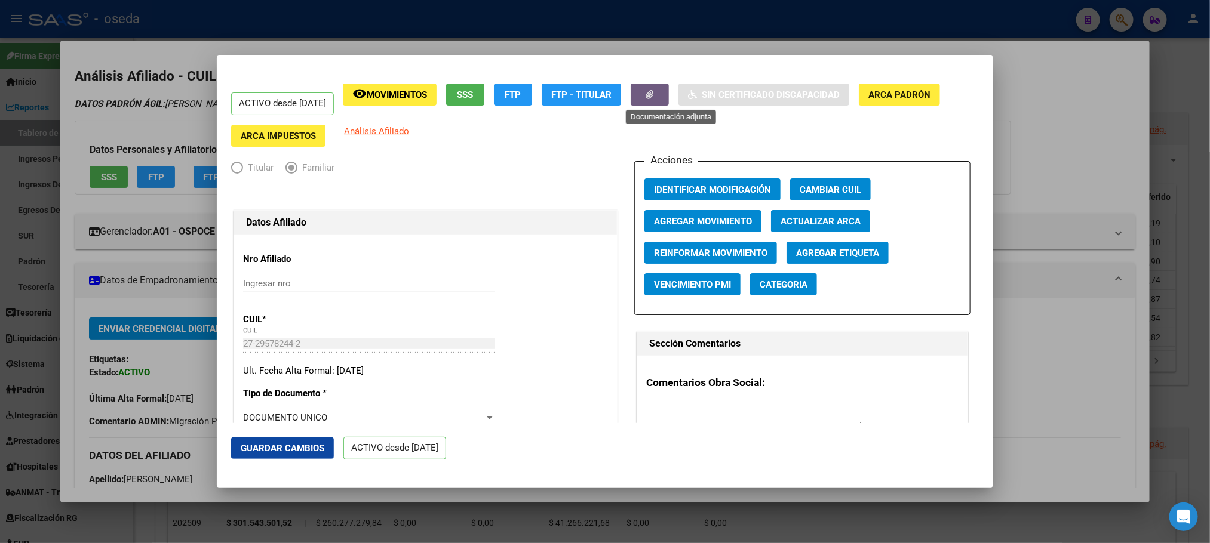
click at [669, 102] on button "button" at bounding box center [650, 95] width 38 height 22
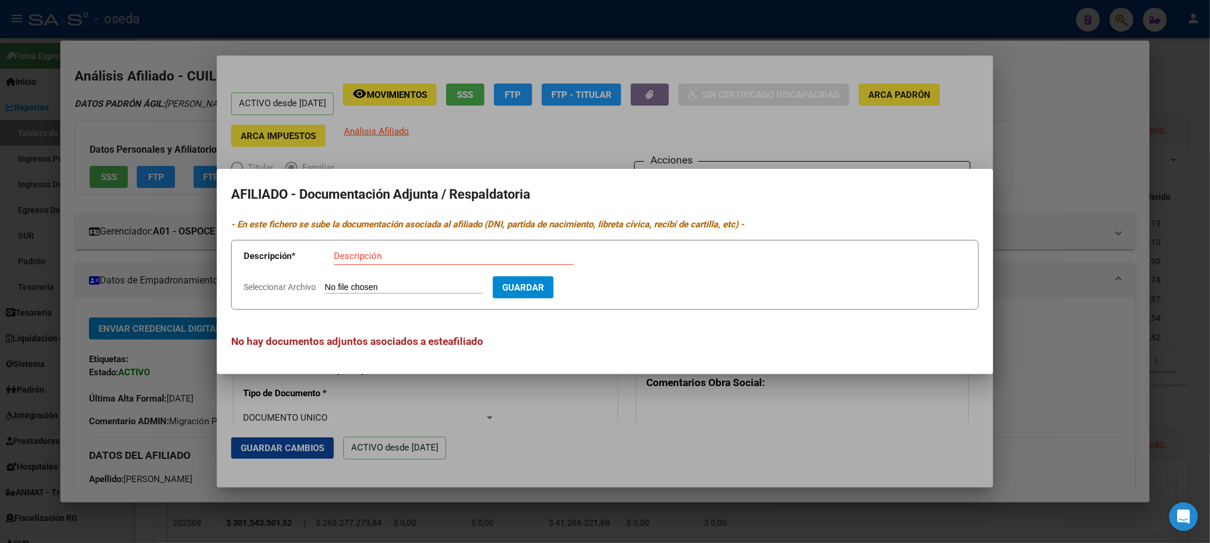
click at [396, 285] on input "Seleccionar Archivo" at bounding box center [404, 287] width 158 height 11
type input "C:\fakepath\renuncia mt social.pdf"
click at [407, 248] on div "Descripción" at bounding box center [453, 256] width 239 height 18
click at [405, 257] on input "Descripción" at bounding box center [453, 256] width 239 height 11
type input "Renuncia Monotributo Social"
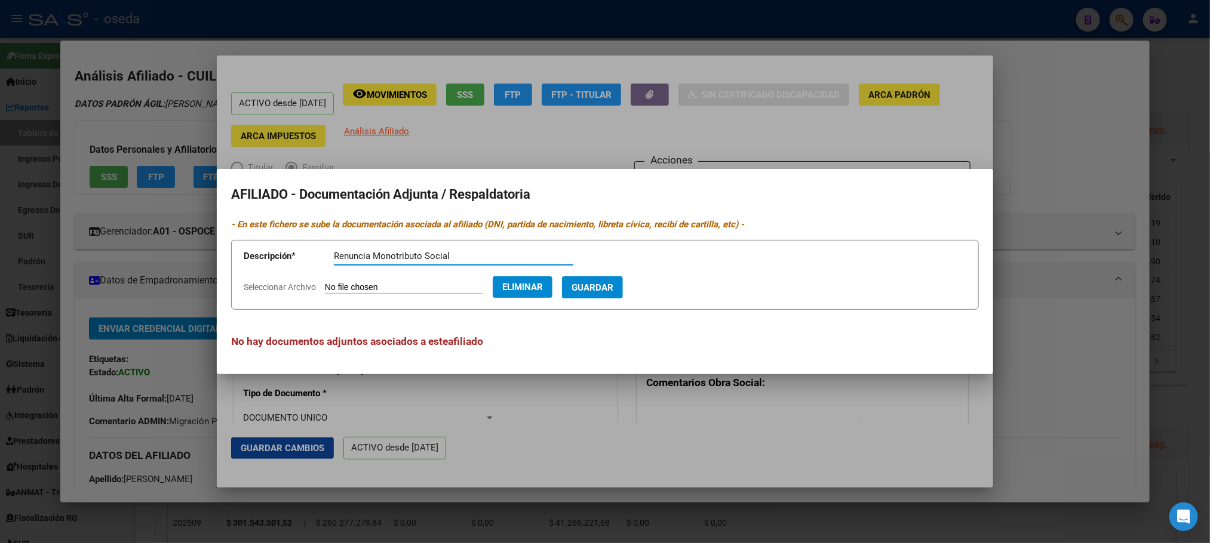
click at [595, 284] on span "Guardar" at bounding box center [592, 287] width 42 height 11
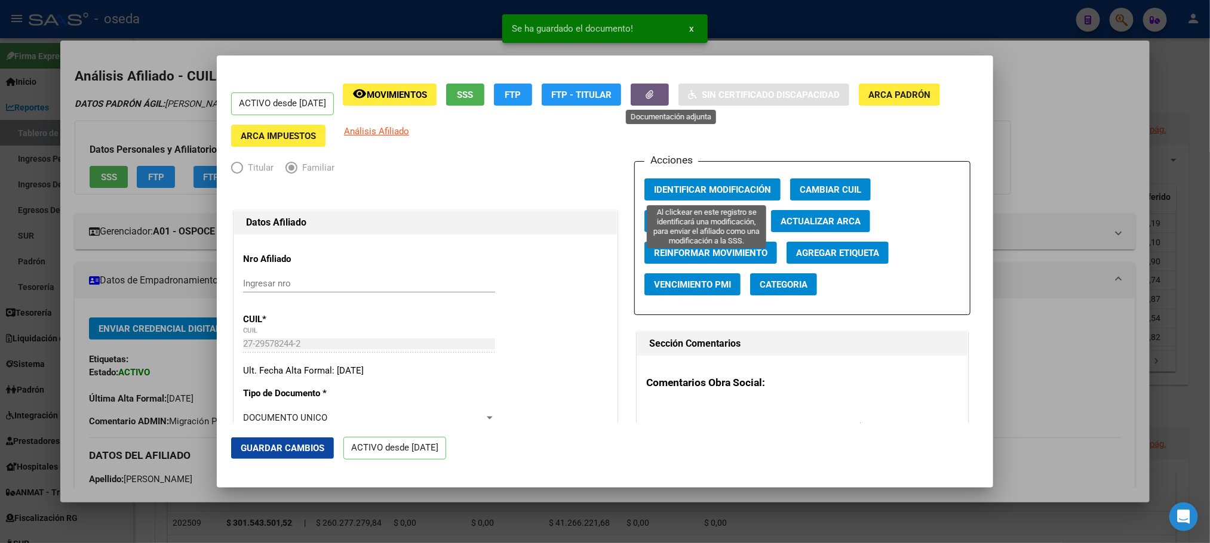
click at [723, 185] on span "Identificar Modificación" at bounding box center [712, 190] width 117 height 11
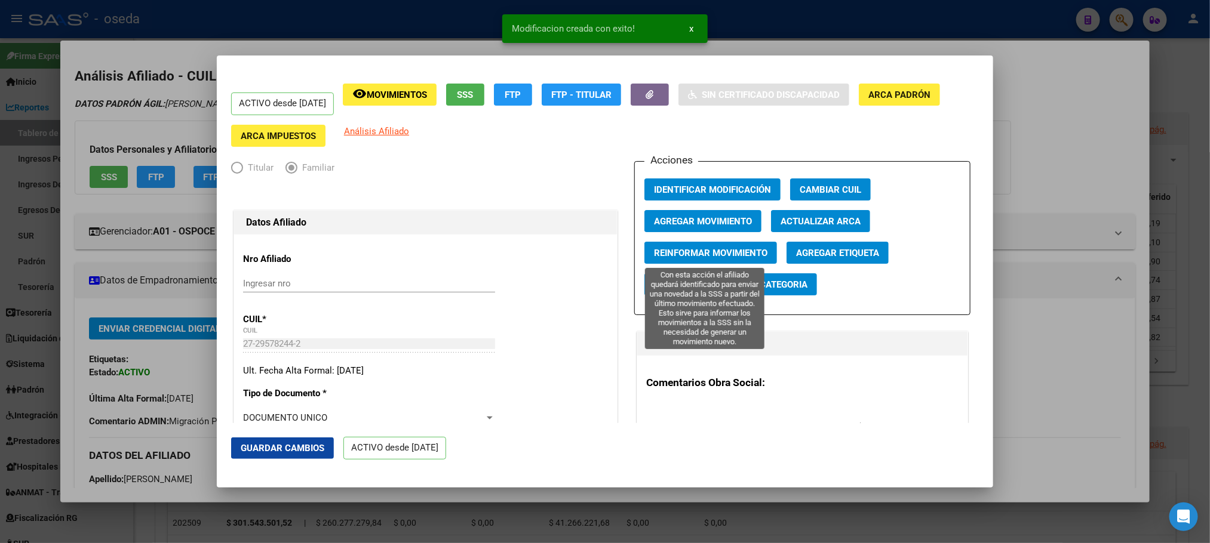
click at [693, 253] on span "Reinformar Movimiento" at bounding box center [710, 253] width 113 height 11
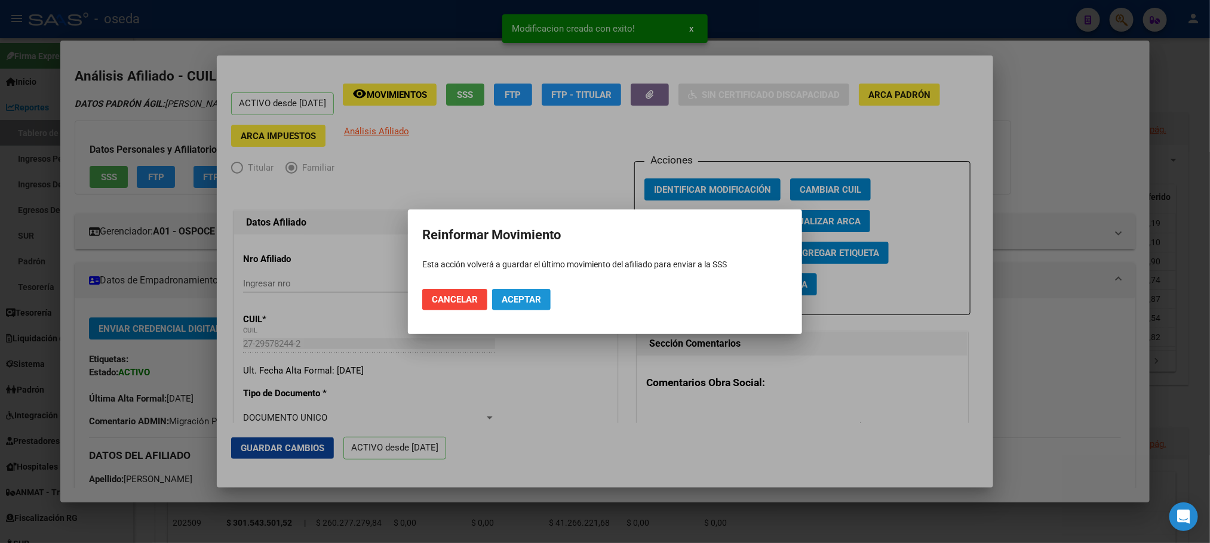
click at [525, 296] on span "Aceptar" at bounding box center [521, 299] width 39 height 11
